Goal: Information Seeking & Learning: Learn about a topic

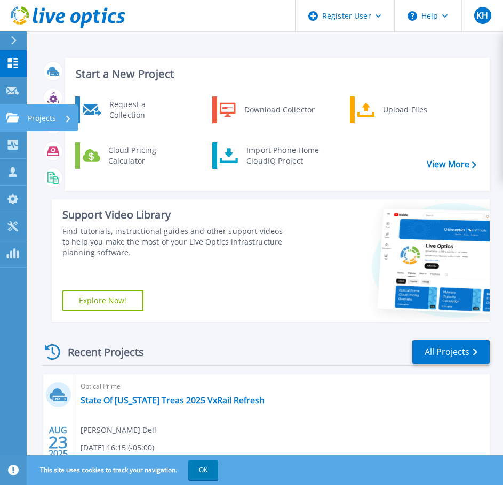
click at [16, 111] on link "Projects Projects" at bounding box center [13, 117] width 27 height 27
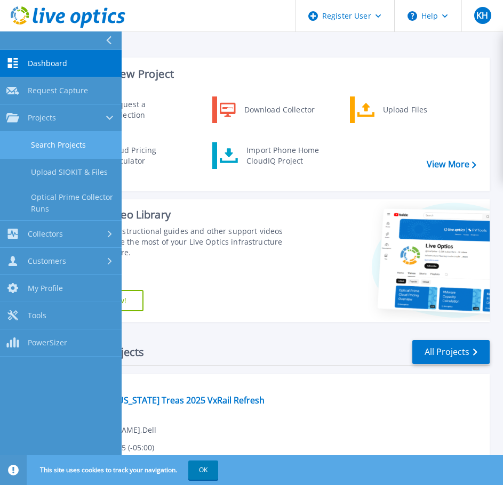
click at [63, 155] on link "Search Projects" at bounding box center [60, 145] width 121 height 27
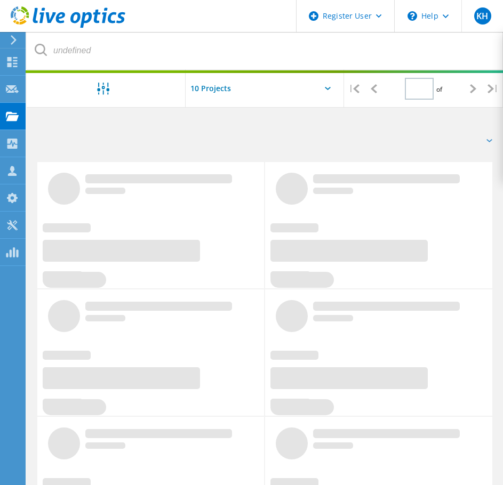
type input "1"
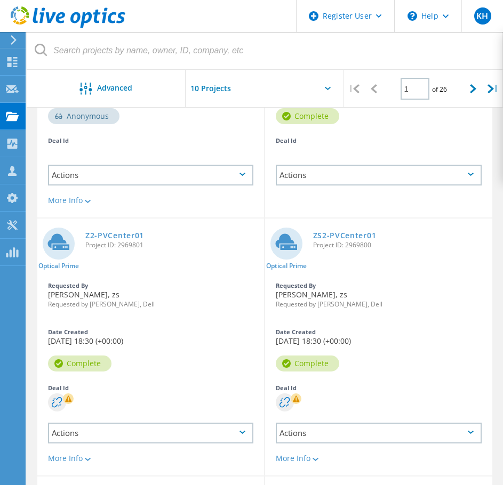
scroll to position [183, 0]
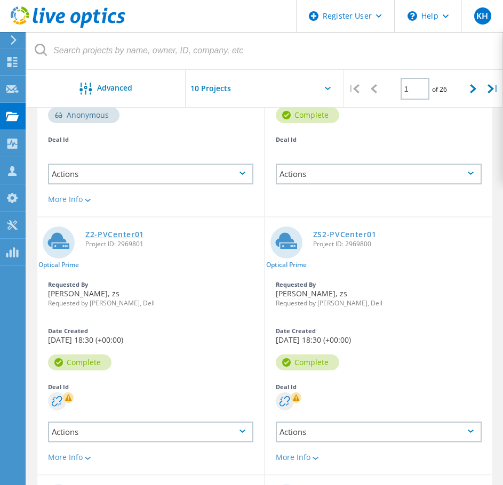
click at [115, 238] on link "Z2-PVCenter01" at bounding box center [114, 234] width 59 height 7
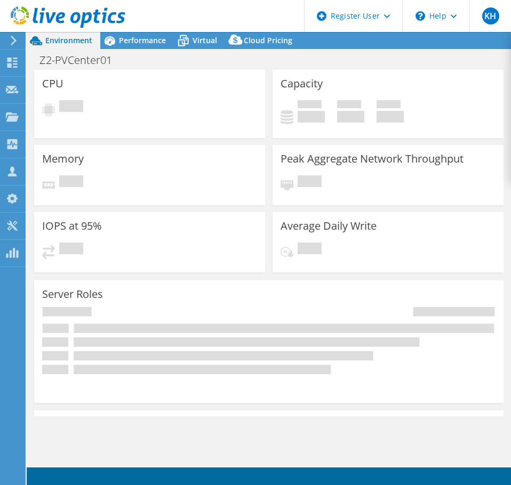
select select "USD"
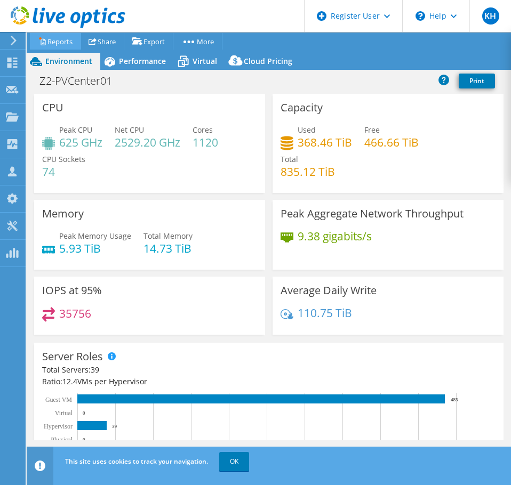
click at [50, 41] on link "Reports" at bounding box center [55, 41] width 51 height 17
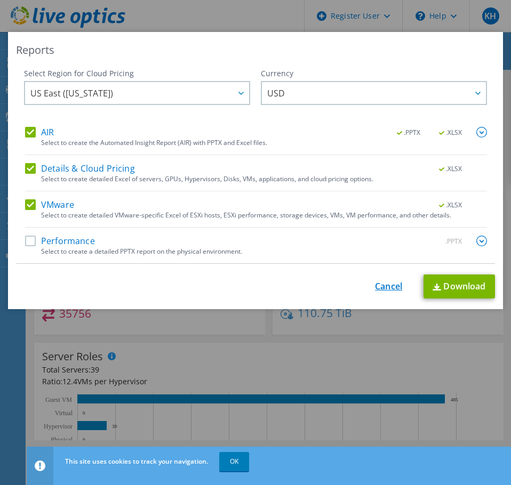
click at [384, 284] on link "Cancel" at bounding box center [388, 286] width 27 height 10
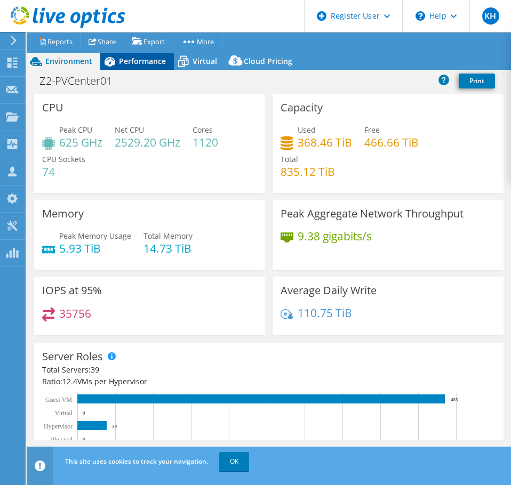
click at [159, 60] on span "Performance" at bounding box center [142, 61] width 47 height 10
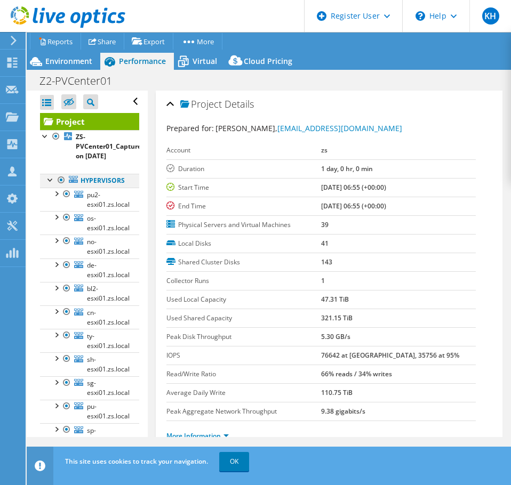
click at [45, 178] on div at bounding box center [50, 179] width 11 height 11
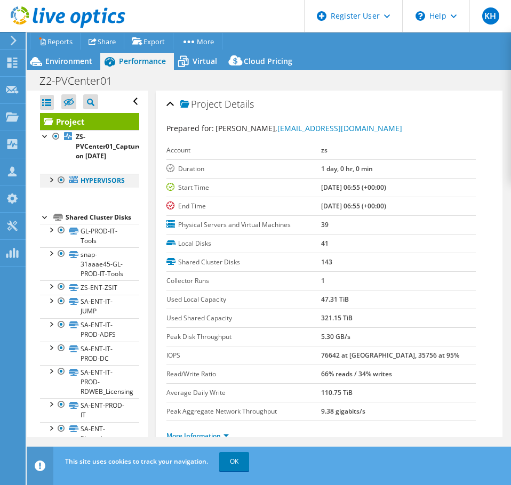
click at [51, 182] on div at bounding box center [50, 179] width 11 height 11
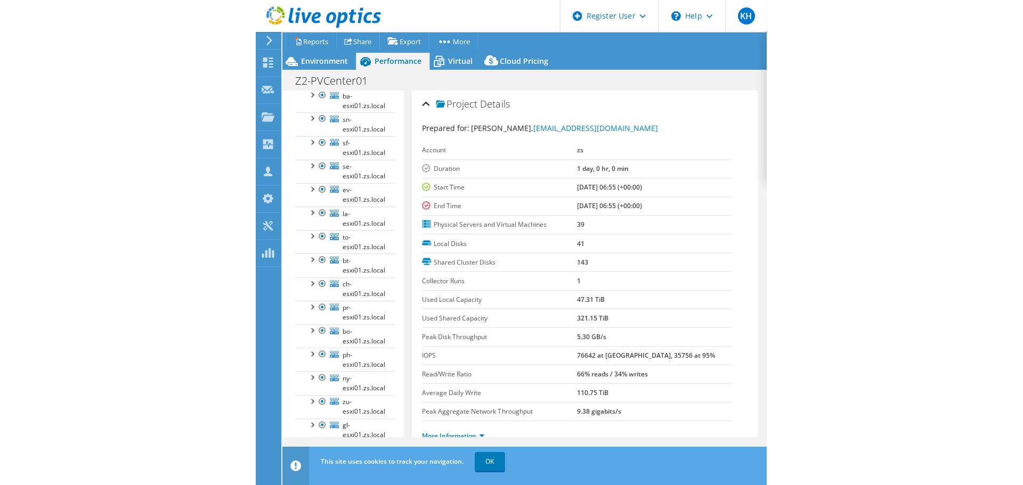
scroll to position [364, 0]
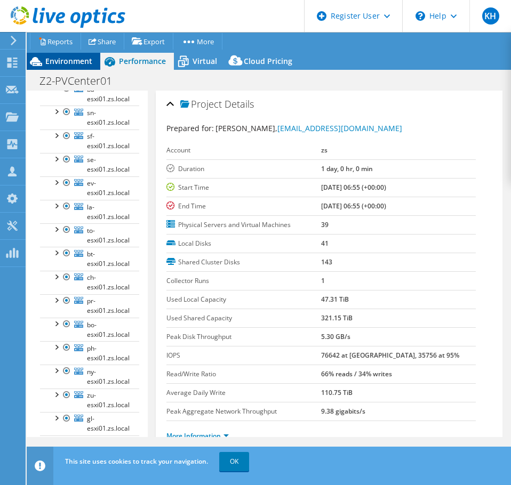
click at [71, 59] on span "Environment" at bounding box center [68, 61] width 47 height 10
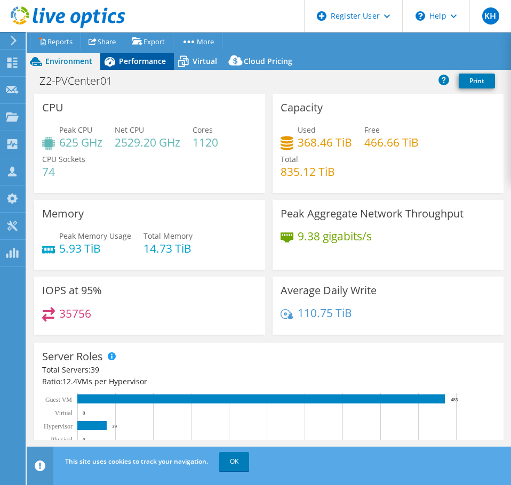
click at [128, 58] on span "Performance" at bounding box center [142, 61] width 47 height 10
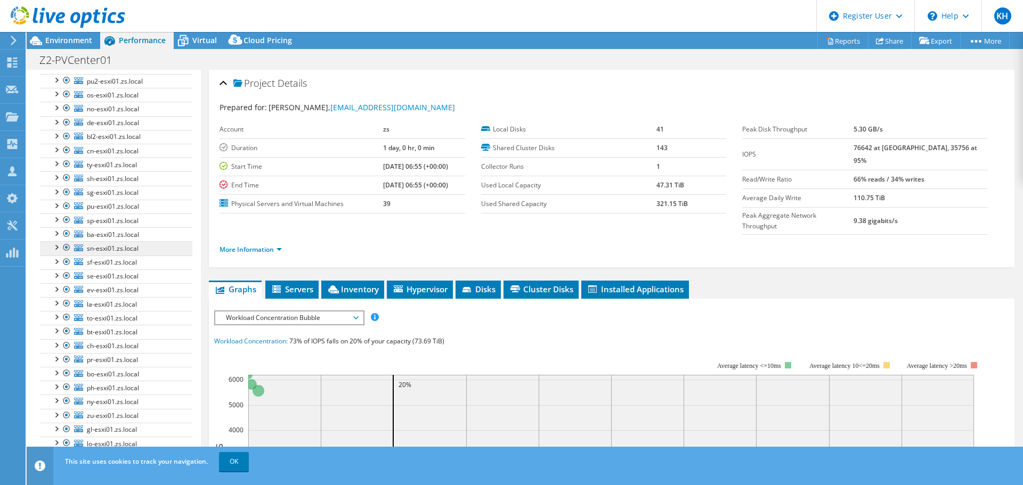
scroll to position [84, 0]
click at [71, 40] on span "Environment" at bounding box center [68, 40] width 47 height 10
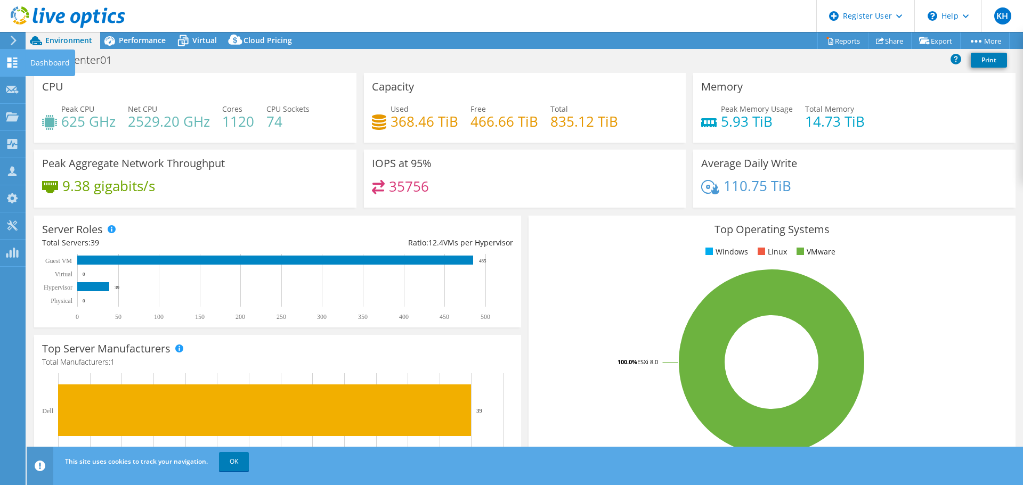
click at [13, 66] on icon at bounding box center [12, 63] width 13 height 10
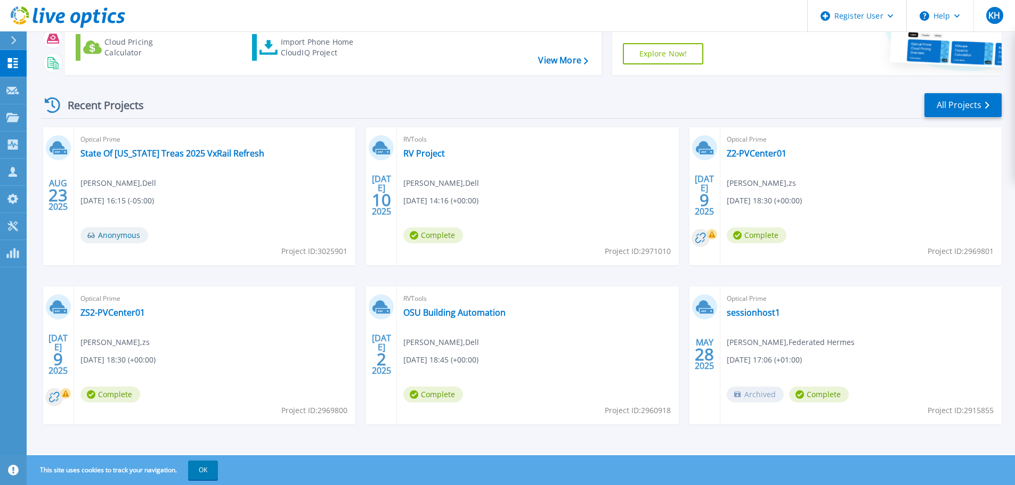
scroll to position [105, 0]
click at [113, 310] on link "ZS2-PVCenter01" at bounding box center [112, 311] width 64 height 11
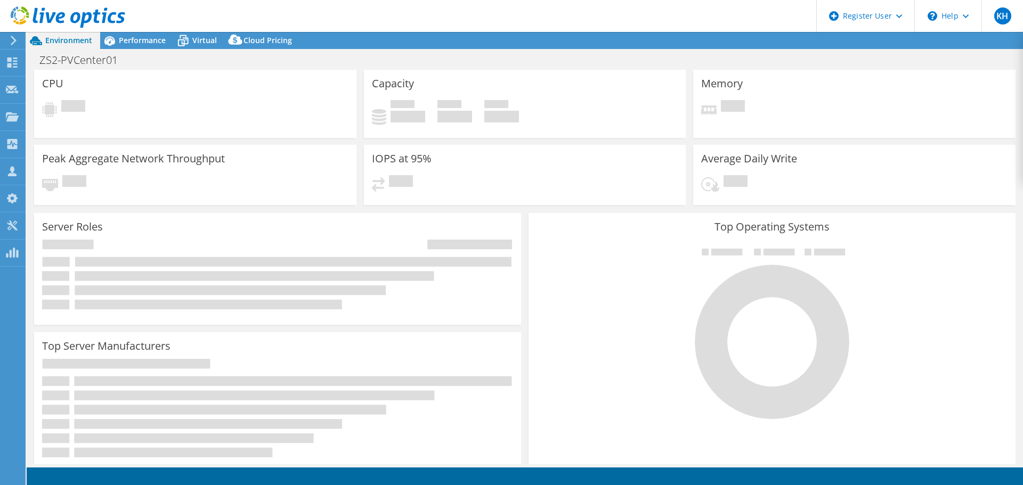
select select "USD"
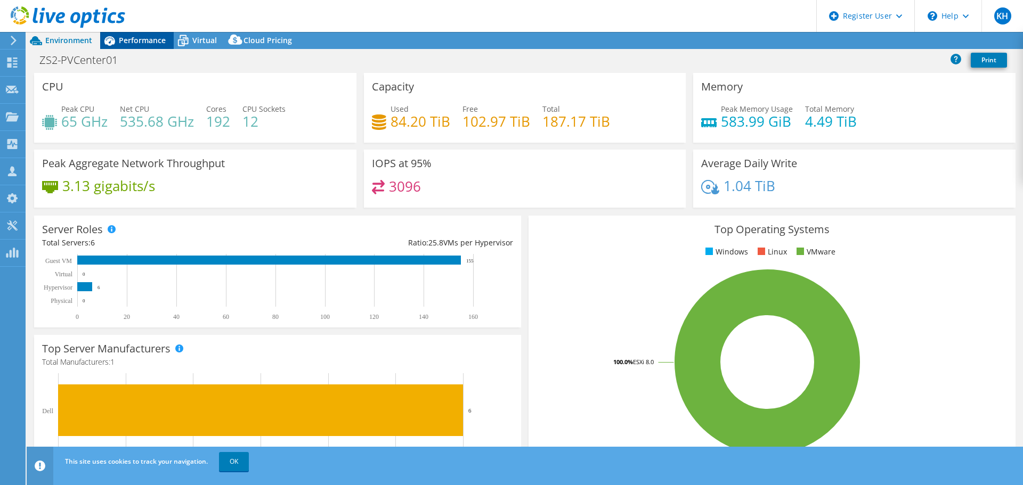
click at [144, 42] on span "Performance" at bounding box center [142, 40] width 47 height 10
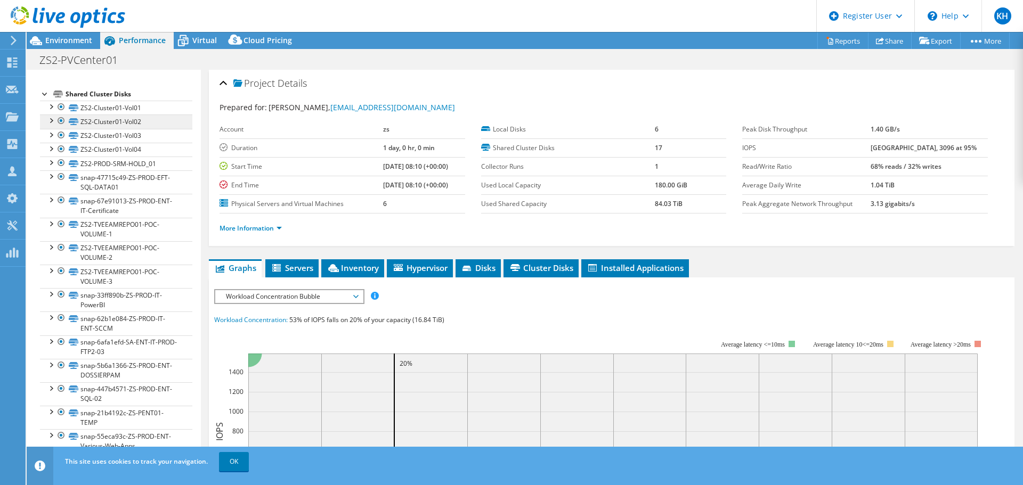
scroll to position [108, 0]
click at [47, 109] on div at bounding box center [50, 105] width 11 height 11
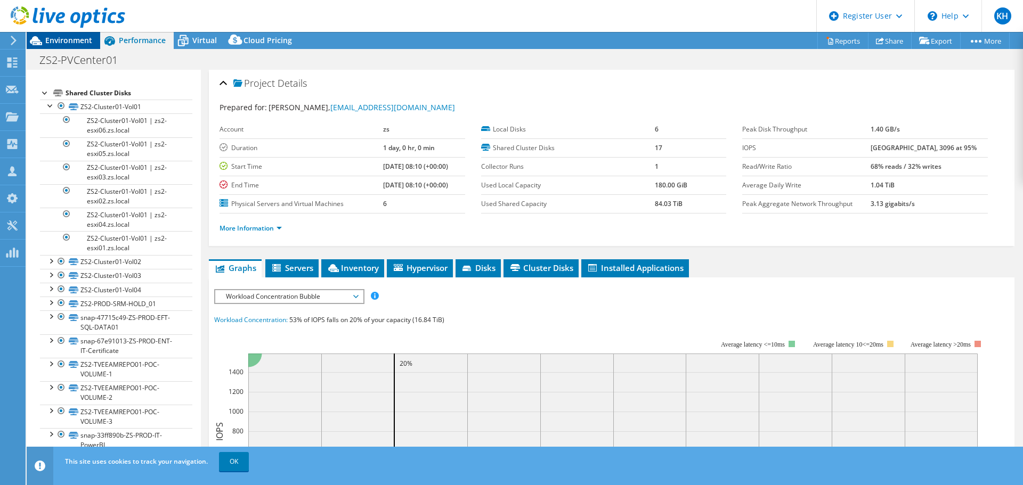
click at [94, 40] on div "Environment" at bounding box center [64, 40] width 74 height 17
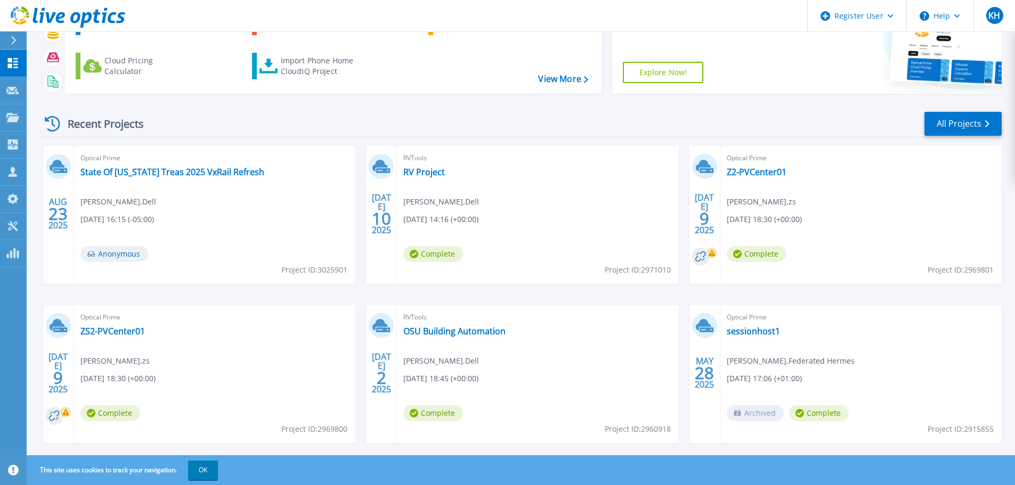
scroll to position [105, 0]
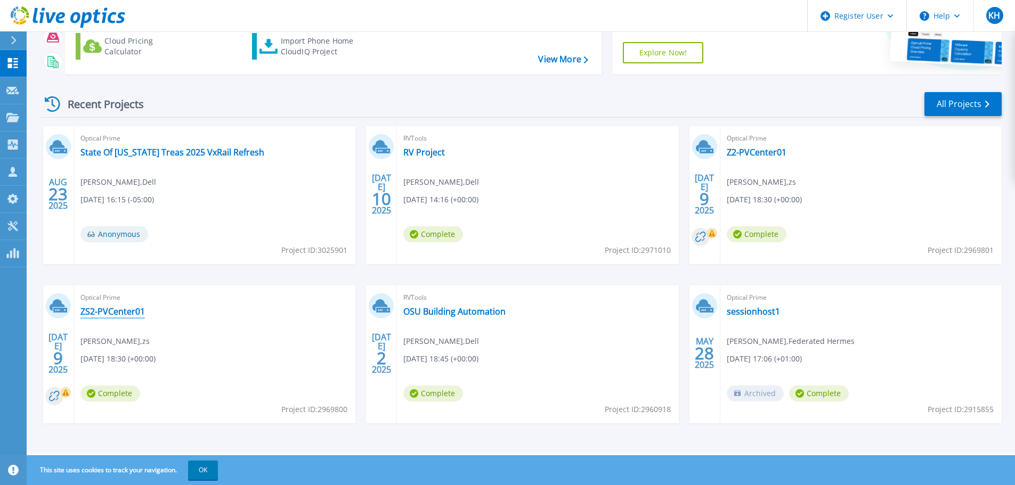
click at [104, 310] on link "ZS2-PVCenter01" at bounding box center [112, 311] width 64 height 11
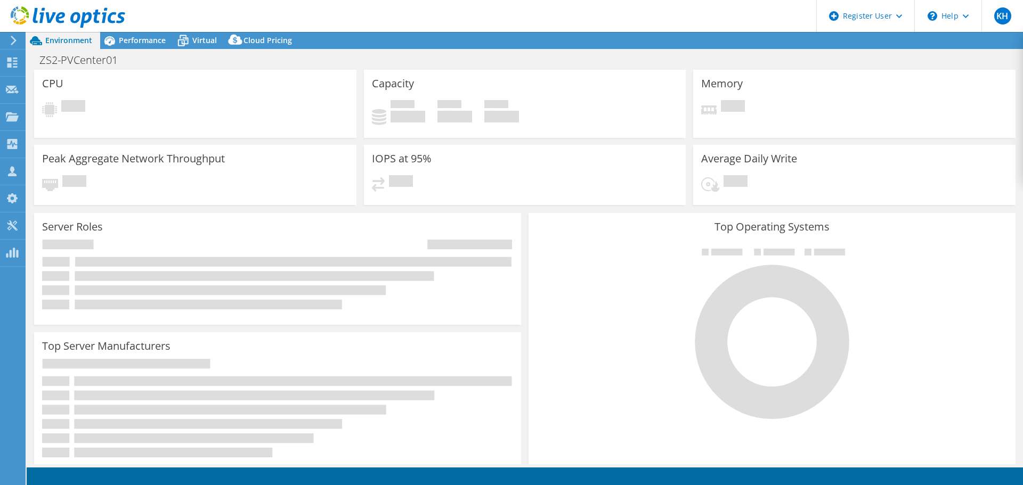
select select "USD"
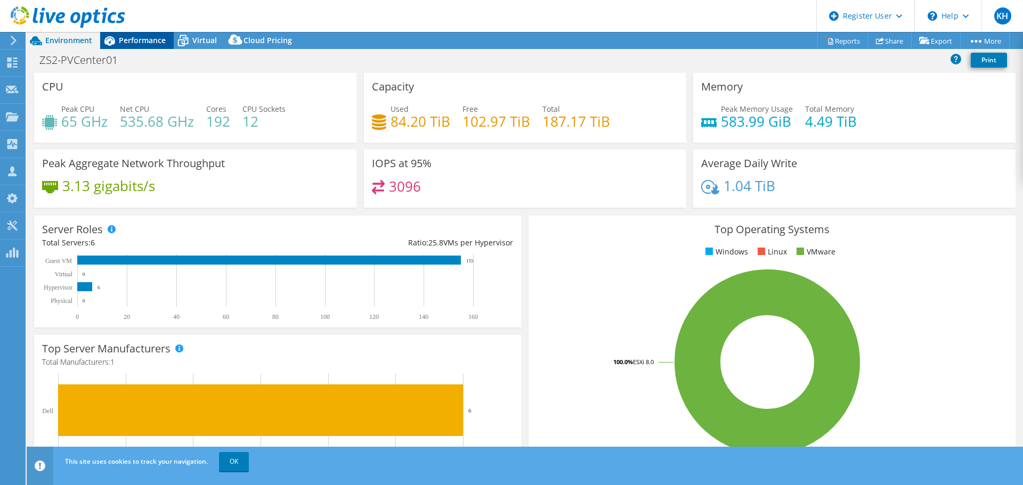
click at [140, 48] on div "Performance" at bounding box center [137, 40] width 74 height 17
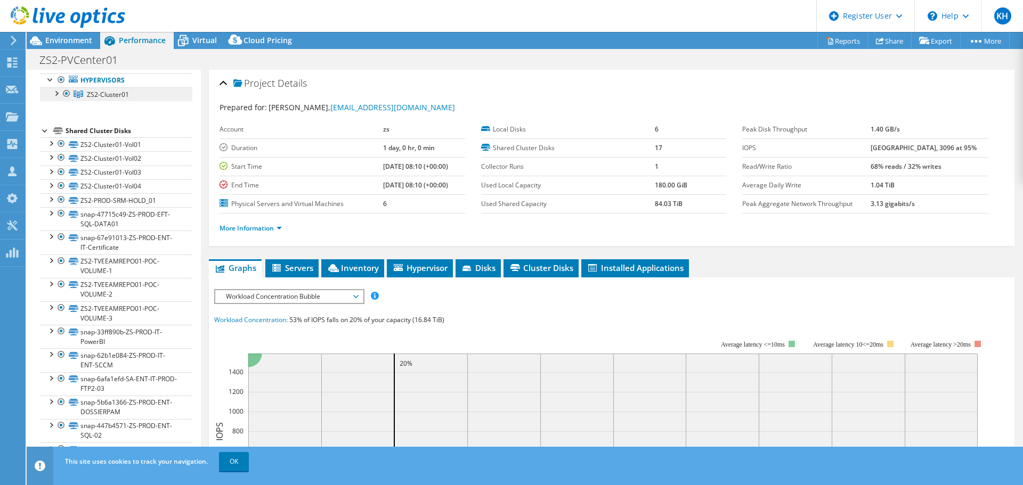
scroll to position [23, 0]
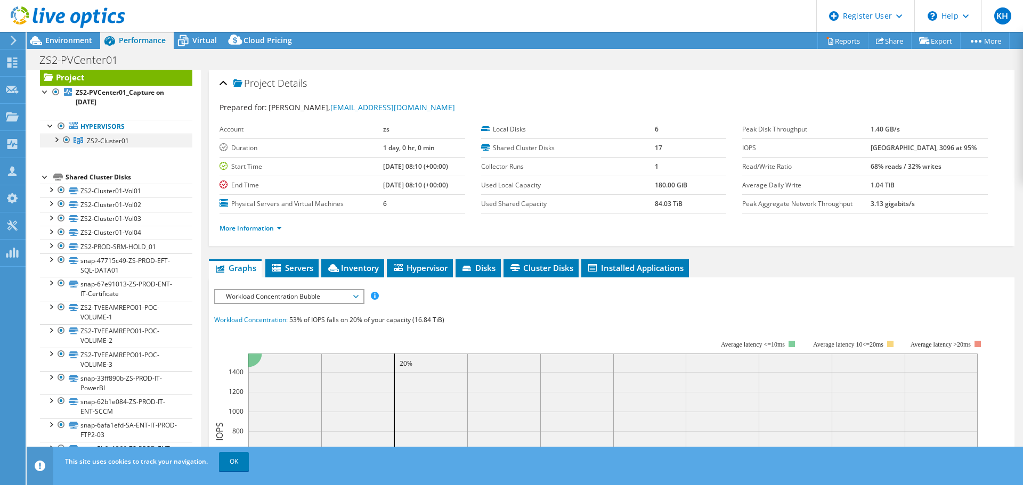
click at [57, 142] on div at bounding box center [56, 139] width 11 height 11
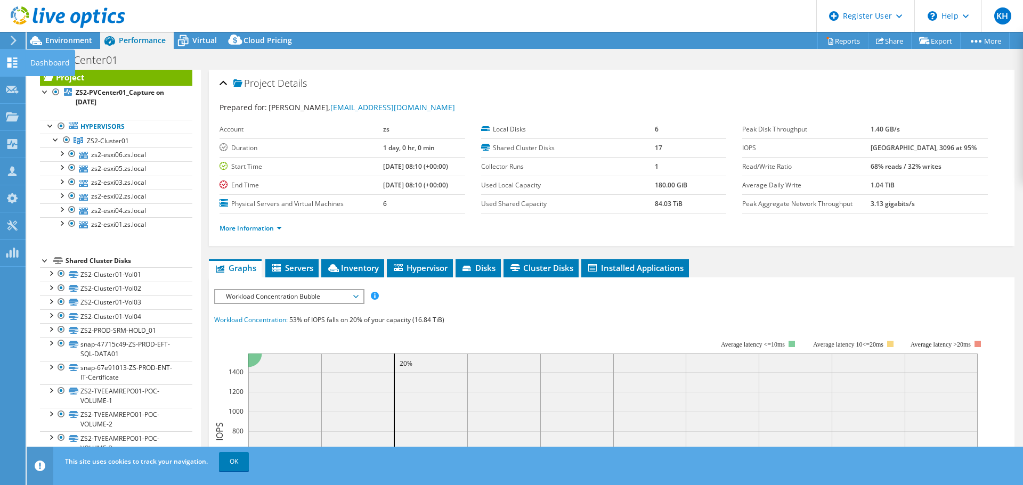
click at [12, 65] on icon at bounding box center [12, 63] width 13 height 10
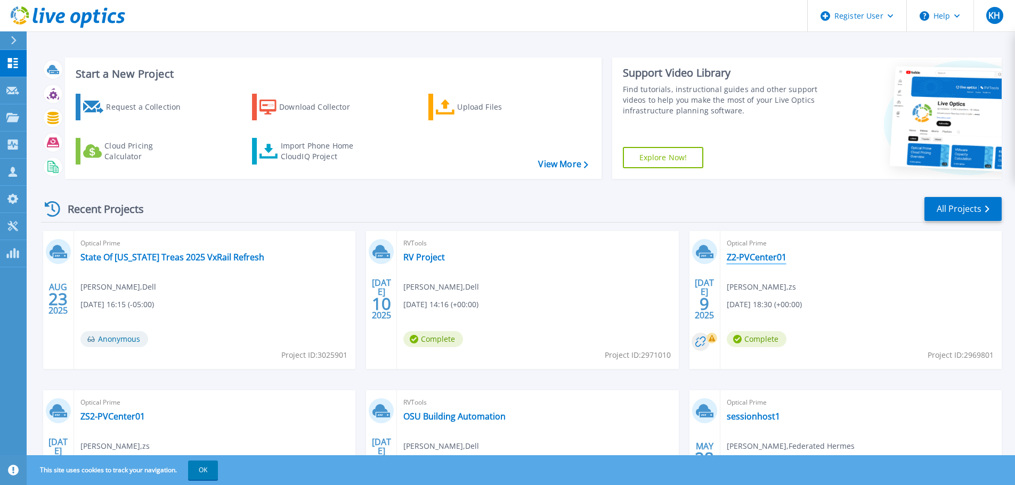
click at [735, 258] on link "Z2-PVCenter01" at bounding box center [757, 257] width 60 height 11
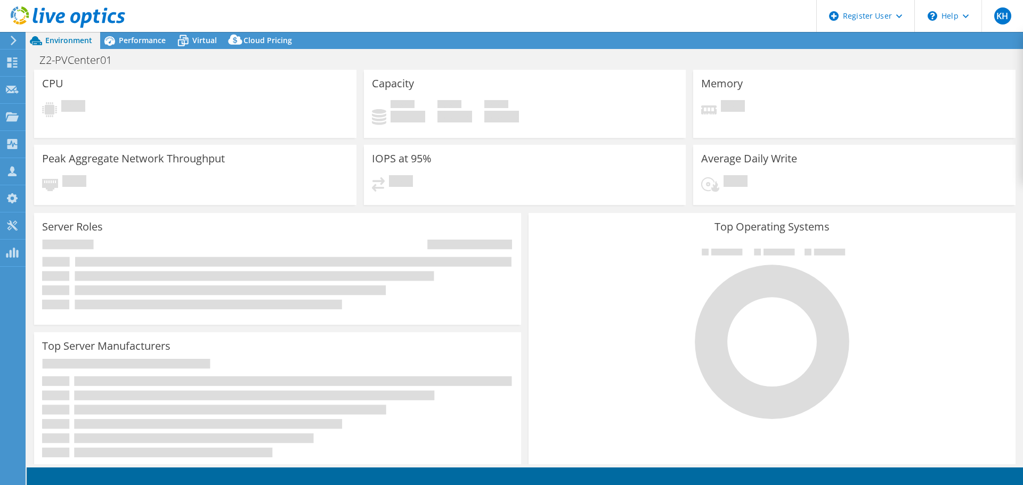
select select "USD"
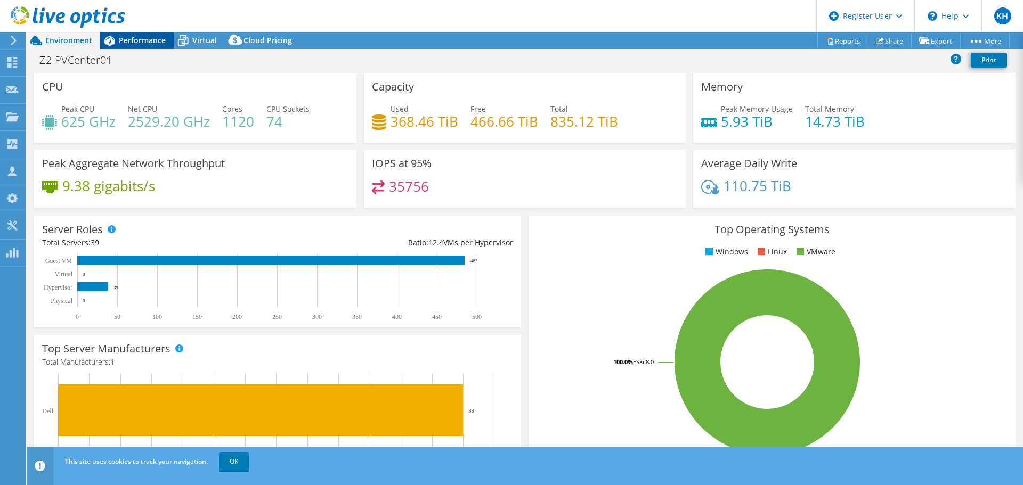
click at [131, 39] on span "Performance" at bounding box center [142, 40] width 47 height 10
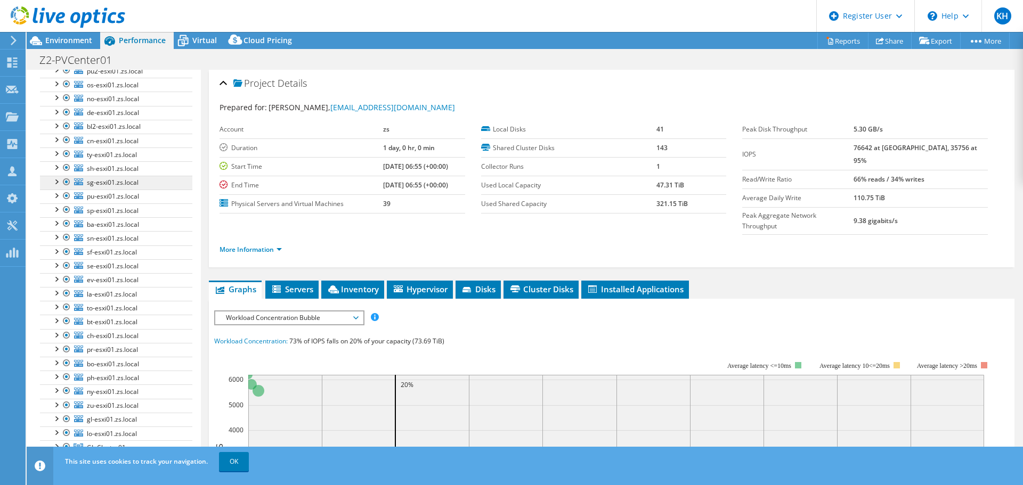
scroll to position [94, 0]
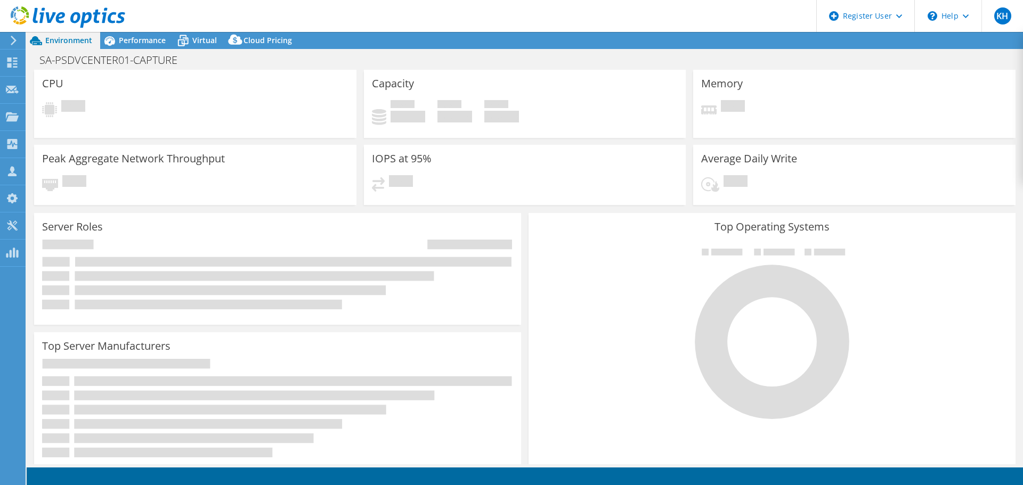
select select "USD"
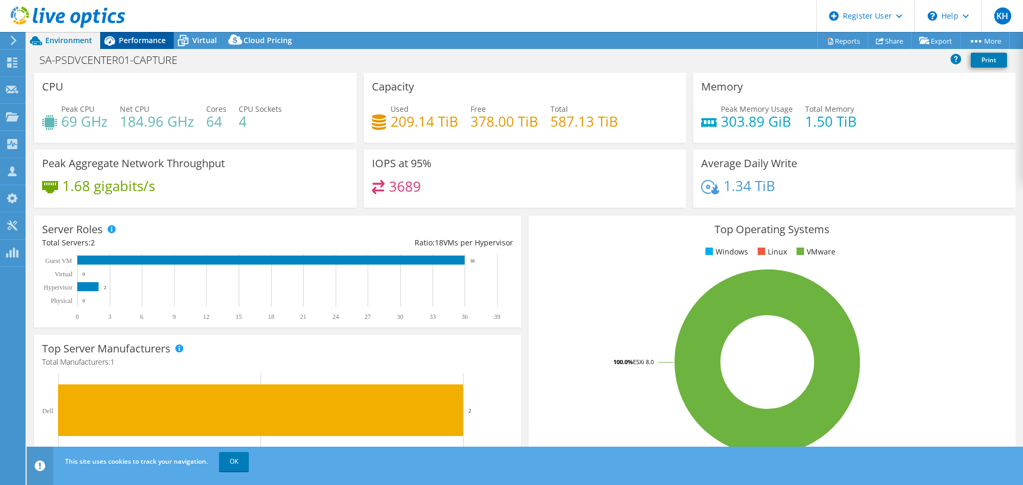
click at [163, 47] on div "Performance" at bounding box center [137, 40] width 74 height 17
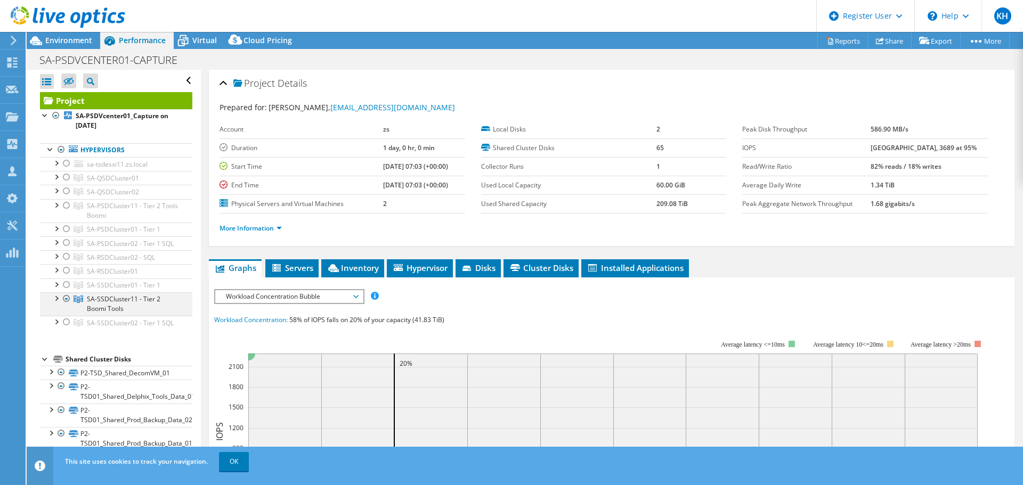
click at [55, 303] on div at bounding box center [56, 298] width 11 height 11
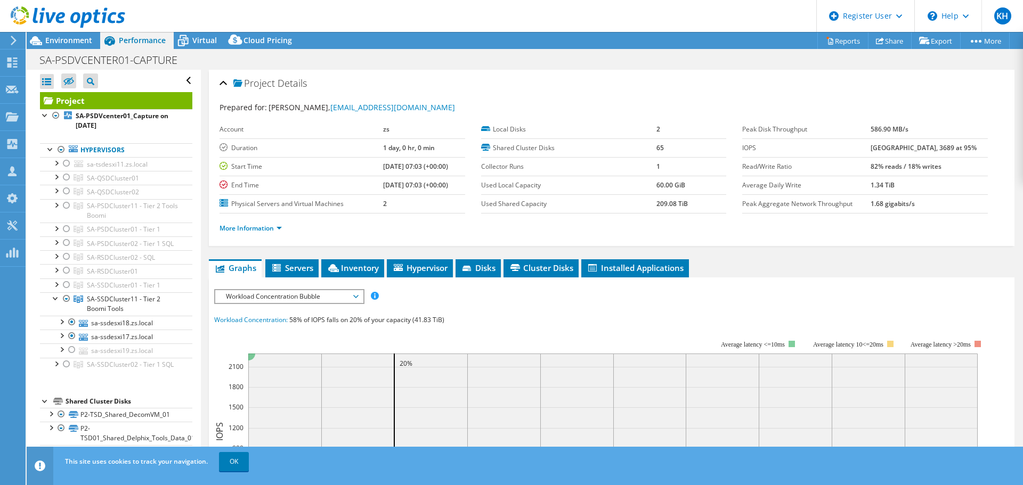
click at [347, 7] on header "KH Dell User [PERSON_NAME] [PERSON_NAME][EMAIL_ADDRESS][PERSON_NAME][DOMAIN_NAM…" at bounding box center [511, 16] width 1023 height 32
